Goal: Find specific page/section: Find specific page/section

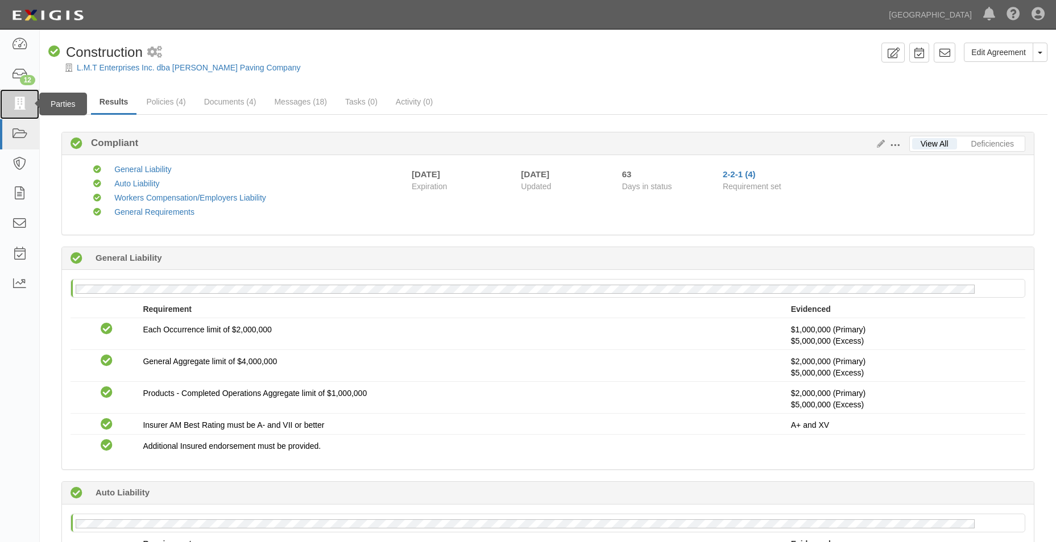
drag, startPoint x: 32, startPoint y: 89, endPoint x: 36, endPoint y: 96, distance: 7.9
click at [32, 89] on link at bounding box center [19, 104] width 39 height 30
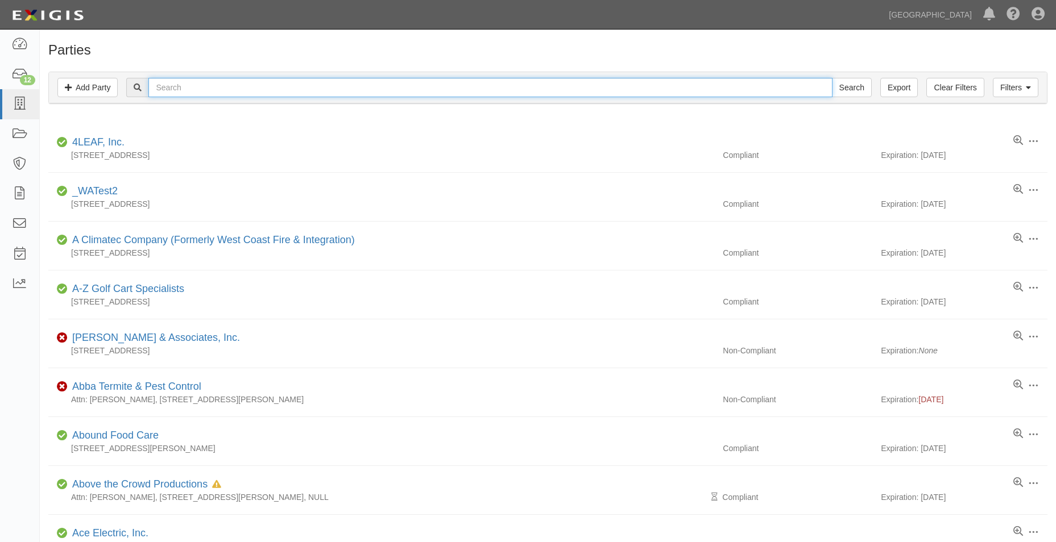
click at [196, 92] on input "text" at bounding box center [489, 87] width 683 height 19
type input "essence"
click at [832, 78] on input "Search" at bounding box center [852, 87] width 40 height 19
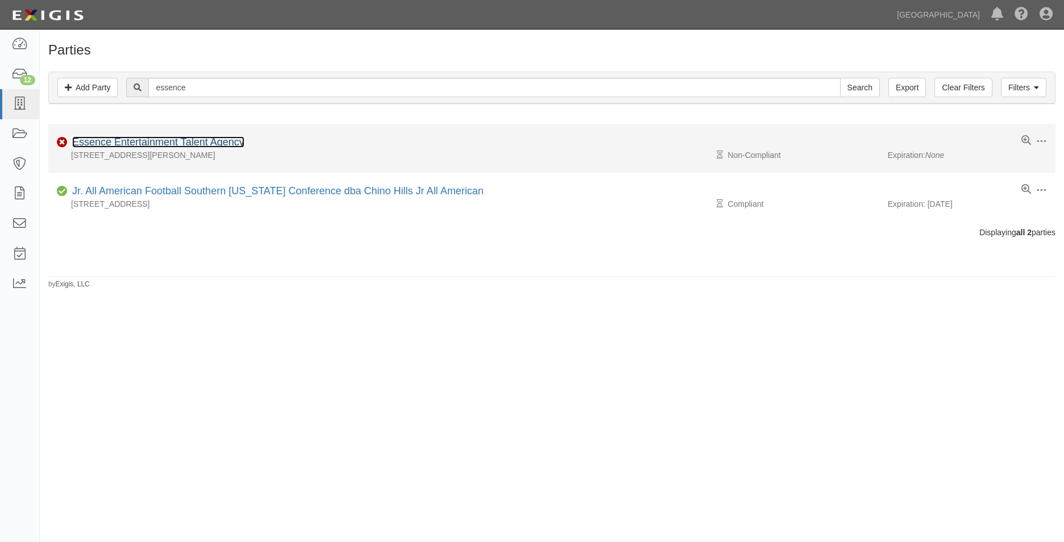
click at [187, 138] on link "Essence Entertainment Talent Agency" at bounding box center [158, 141] width 172 height 11
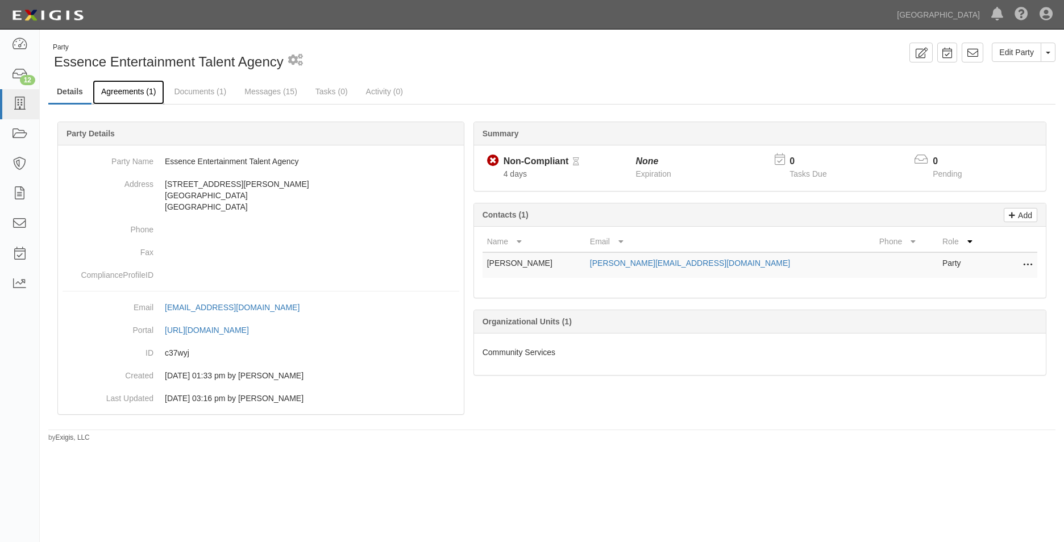
click at [147, 93] on link "Agreements (1)" at bounding box center [129, 92] width 72 height 24
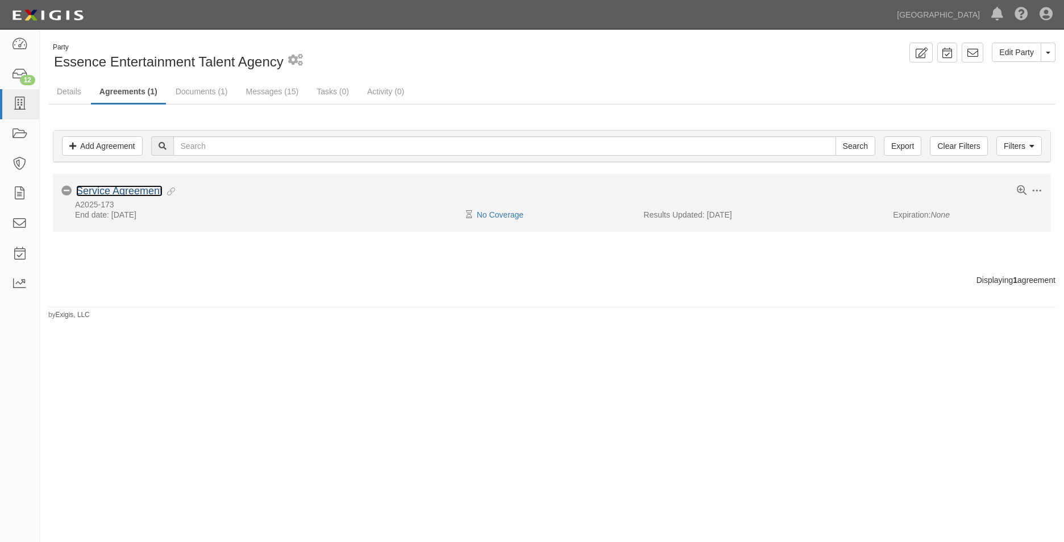
click at [161, 192] on link "Service Agreement" at bounding box center [119, 190] width 86 height 11
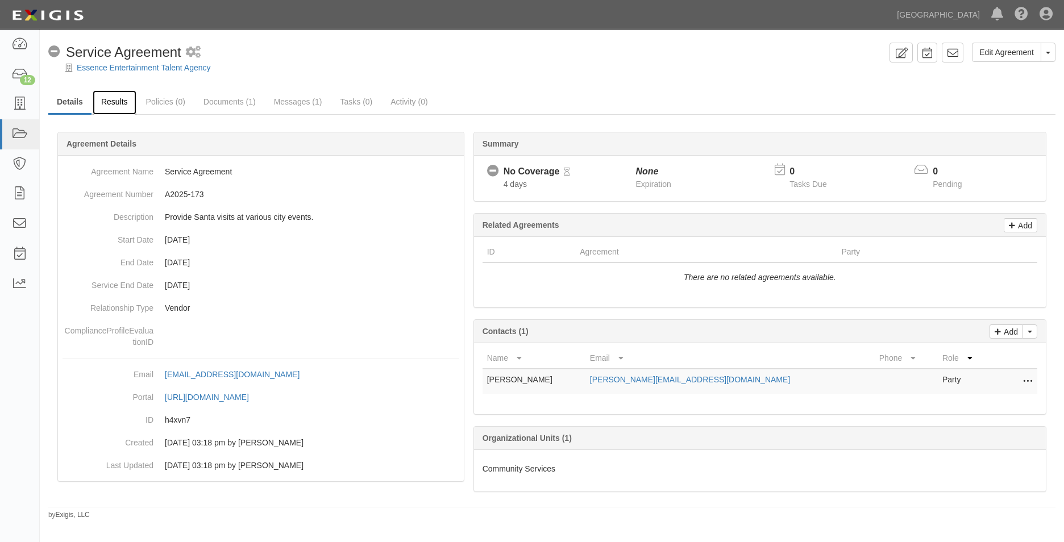
click at [113, 105] on link "Results" at bounding box center [115, 102] width 44 height 24
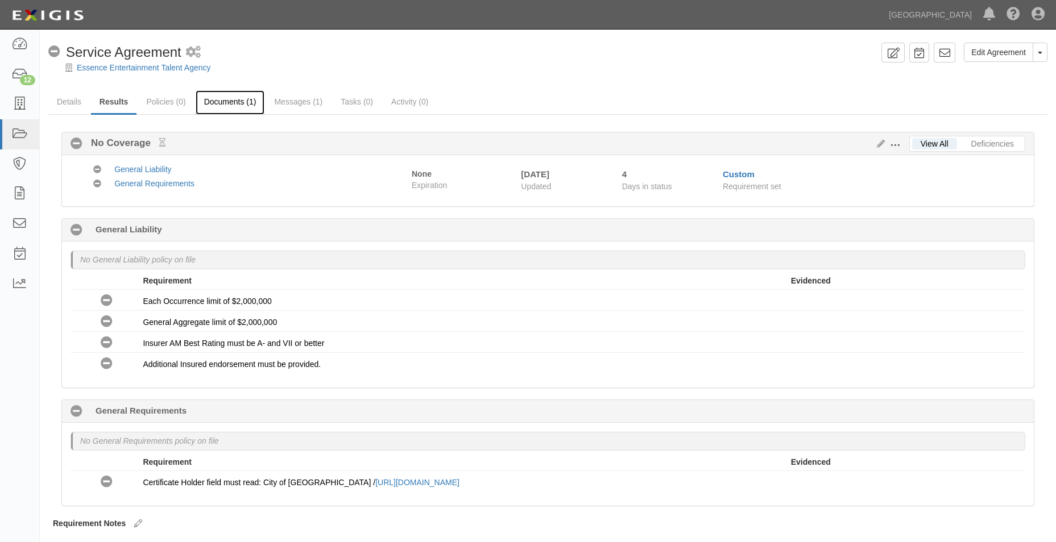
click at [227, 106] on link "Documents (1)" at bounding box center [230, 102] width 69 height 24
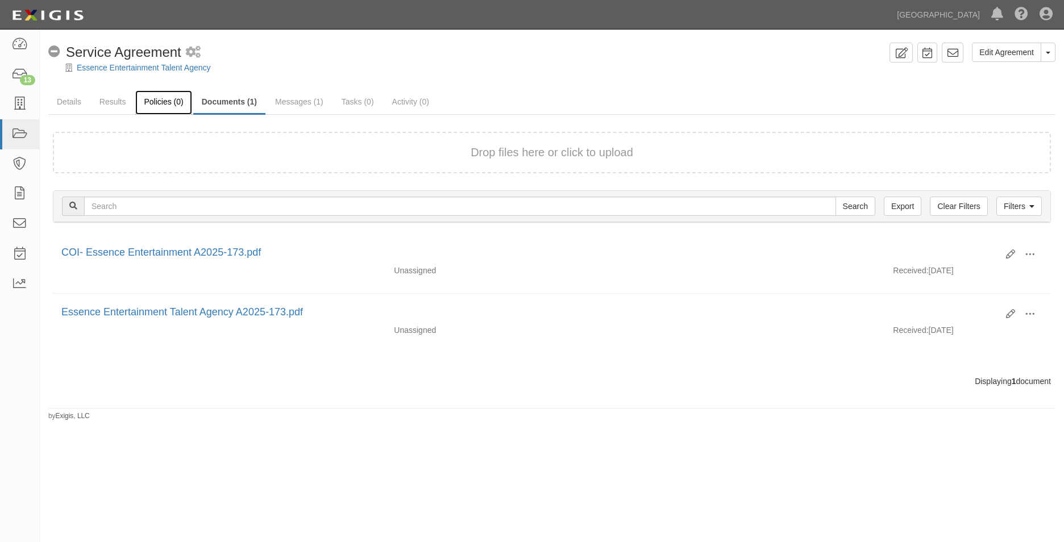
click at [152, 102] on link "Policies (0)" at bounding box center [163, 102] width 56 height 24
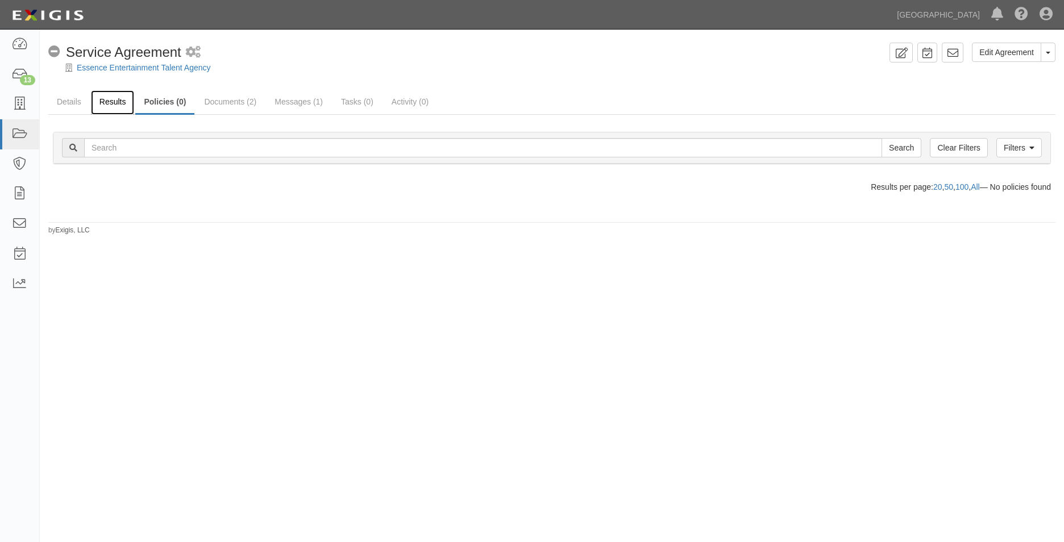
click at [103, 103] on link "Results" at bounding box center [113, 102] width 44 height 24
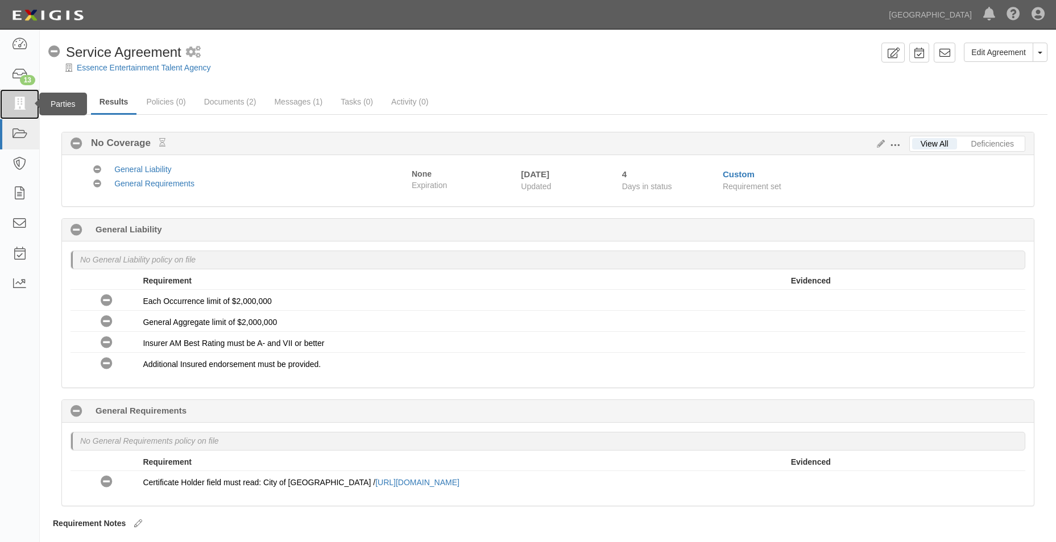
click at [23, 101] on icon at bounding box center [19, 104] width 16 height 13
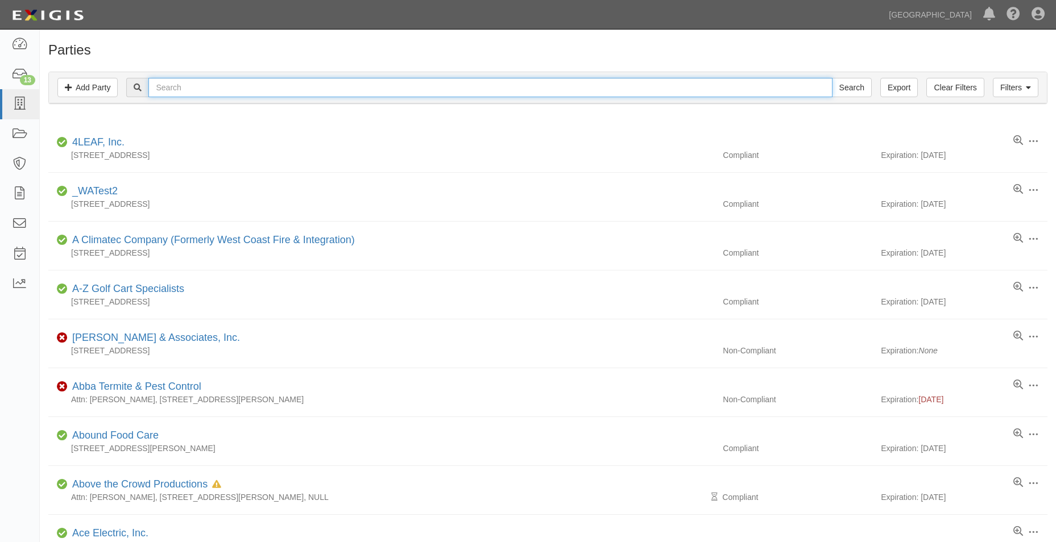
click at [236, 94] on input "text" at bounding box center [489, 87] width 683 height 19
type input "essence"
click at [832, 78] on input "Search" at bounding box center [852, 87] width 40 height 19
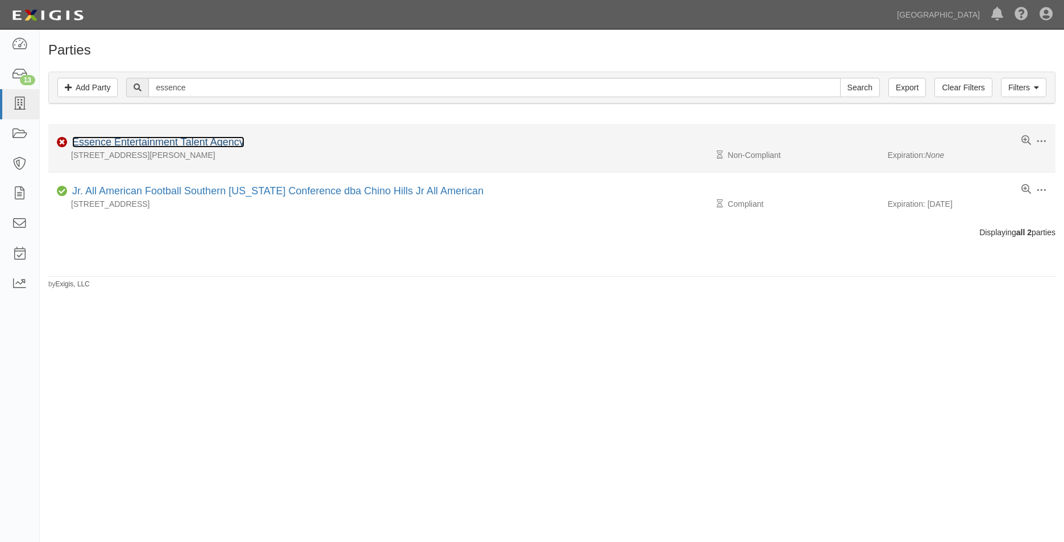
click at [205, 146] on link "Essence Entertainment Talent Agency" at bounding box center [158, 141] width 172 height 11
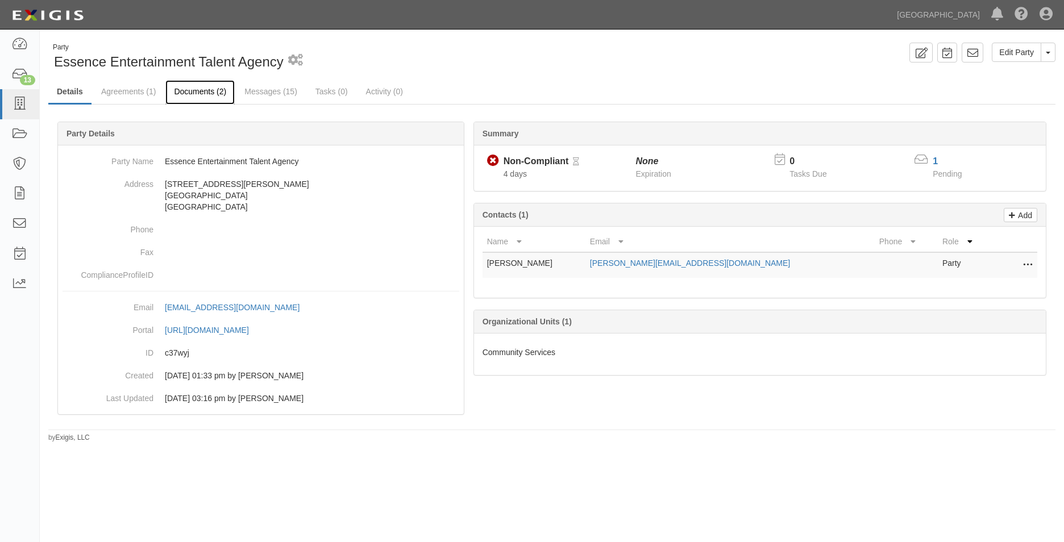
click at [210, 100] on link "Documents (2)" at bounding box center [199, 92] width 69 height 24
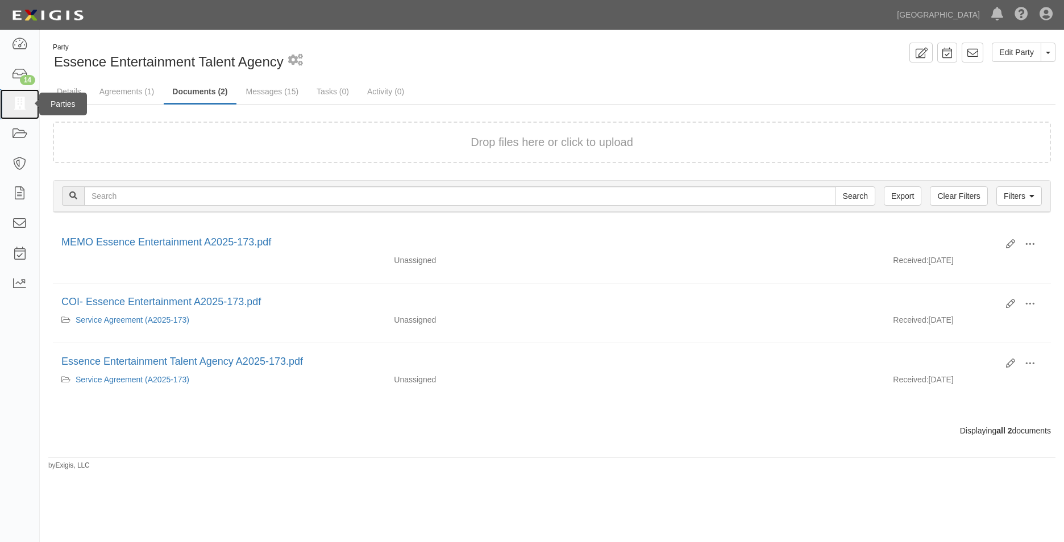
click at [20, 101] on icon at bounding box center [19, 104] width 16 height 13
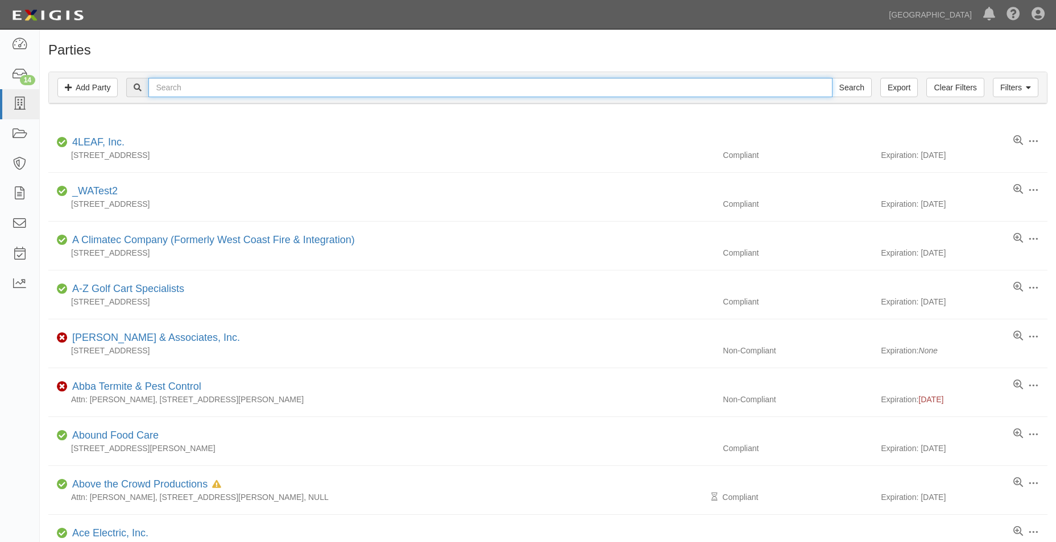
click at [170, 91] on input "text" at bounding box center [489, 87] width 683 height 19
type input "misfits baseball"
click at [832, 78] on input "Search" at bounding box center [852, 87] width 40 height 19
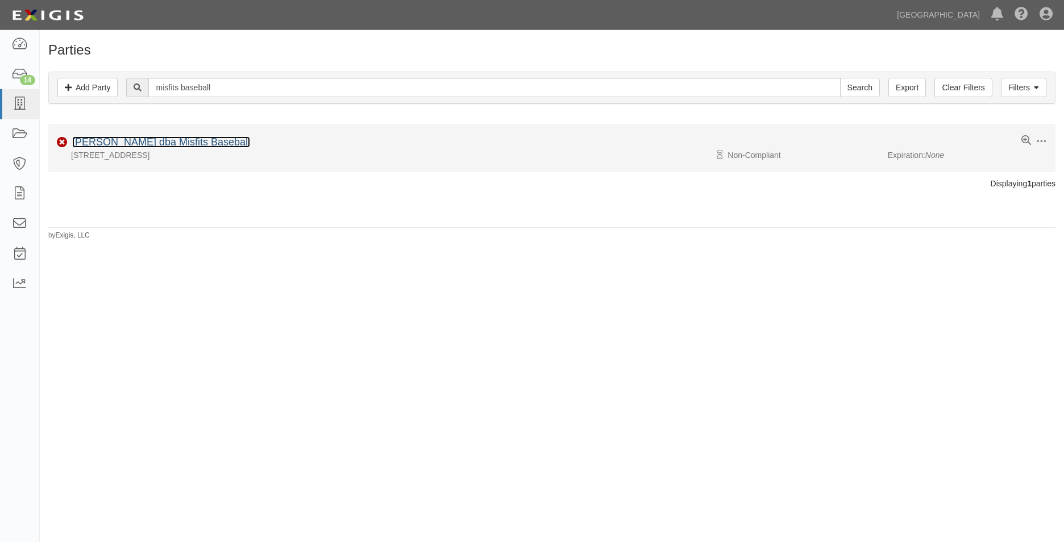
click at [153, 146] on link "[PERSON_NAME] dba Misfits Baseball" at bounding box center [161, 141] width 178 height 11
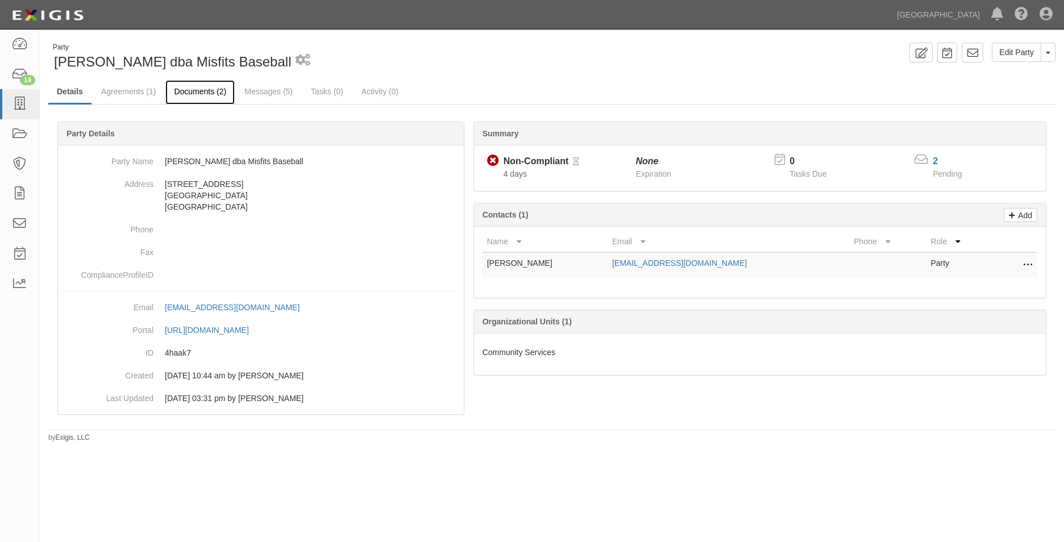
click at [190, 92] on link "Documents (2)" at bounding box center [199, 92] width 69 height 24
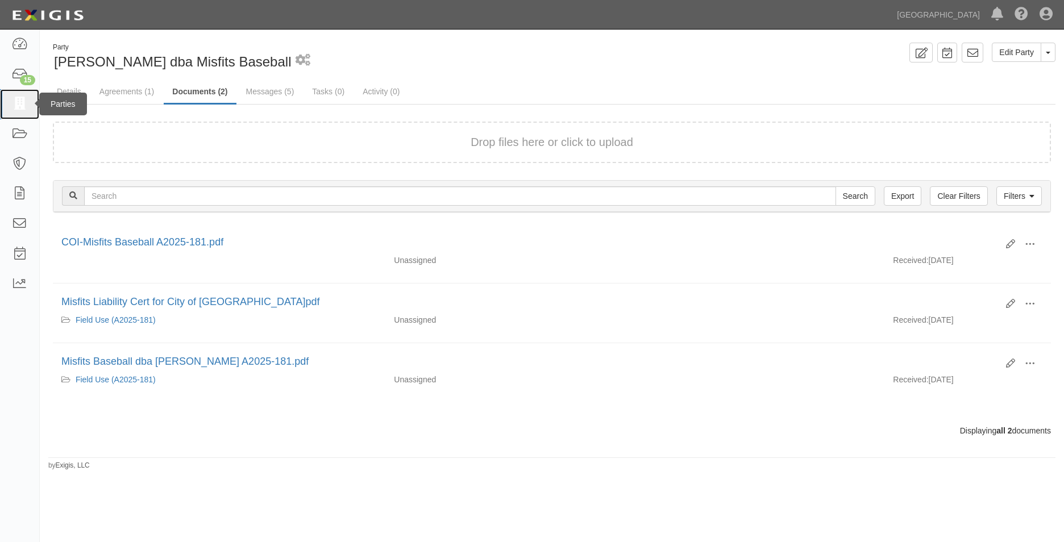
click at [25, 114] on link at bounding box center [19, 104] width 39 height 30
